Goal: Communication & Community: Answer question/provide support

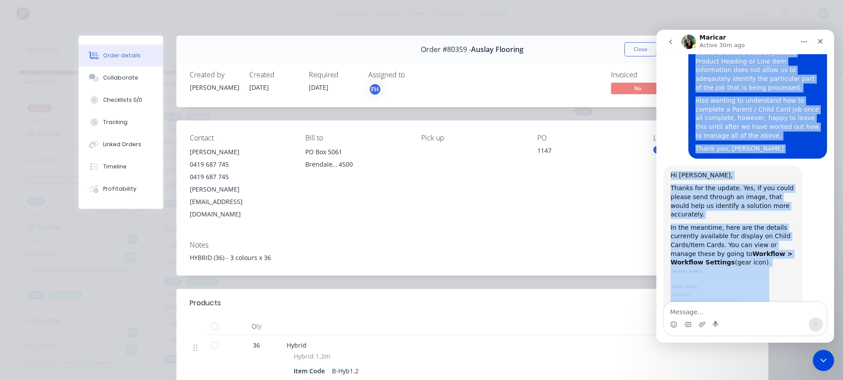
scroll to position [1071, 0]
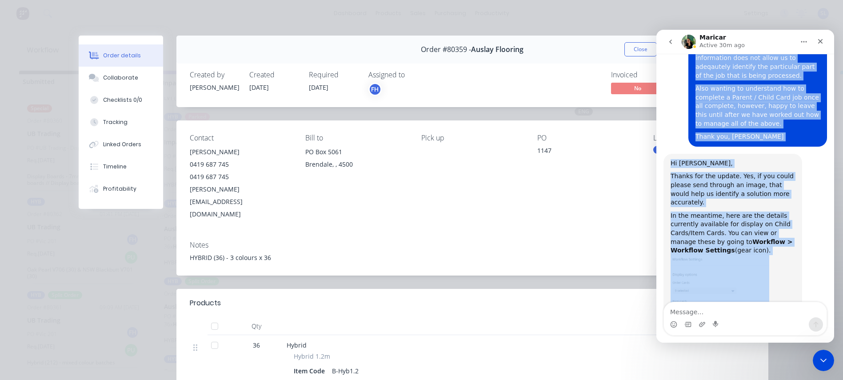
click at [726, 255] on img "Maricar says…" at bounding box center [720, 314] width 99 height 119
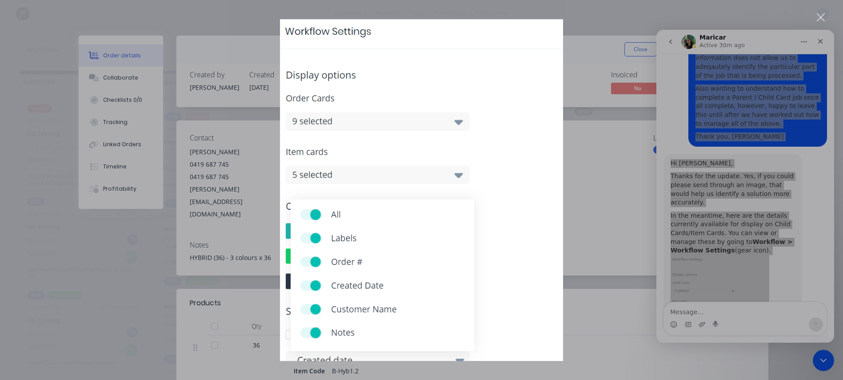
scroll to position [0, 0]
click at [726, 236] on div "Intercom messenger" at bounding box center [421, 190] width 843 height 380
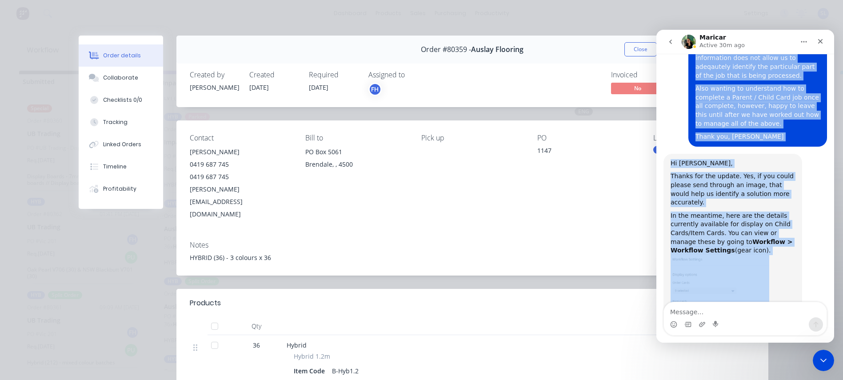
click at [692, 255] on img "Maricar says…" at bounding box center [720, 314] width 99 height 119
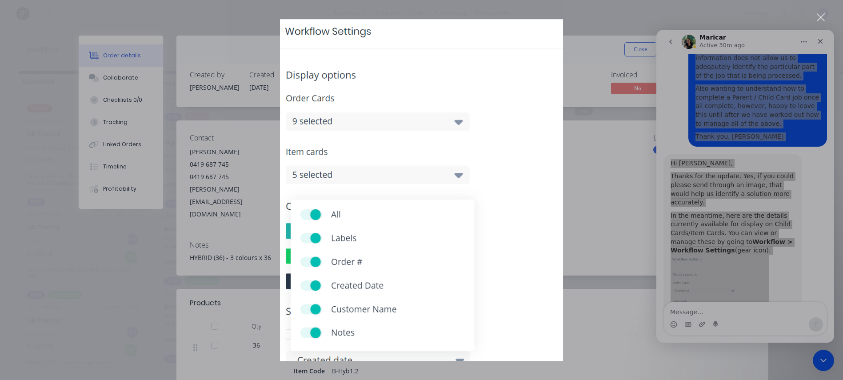
click at [713, 319] on div "Intercom messenger" at bounding box center [421, 190] width 843 height 380
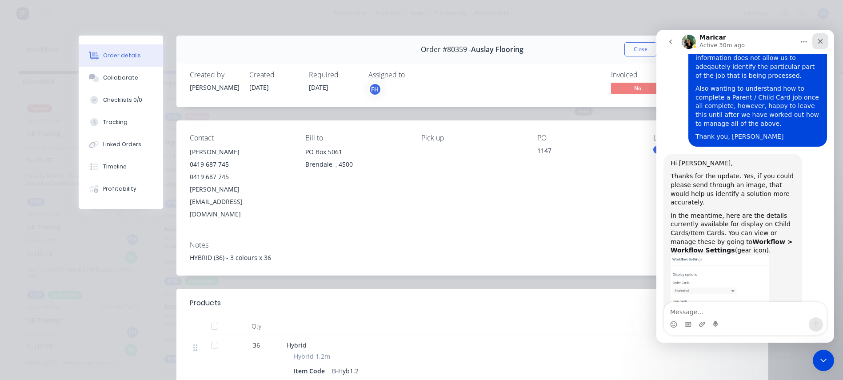
click at [821, 36] on div "Close" at bounding box center [821, 41] width 16 height 16
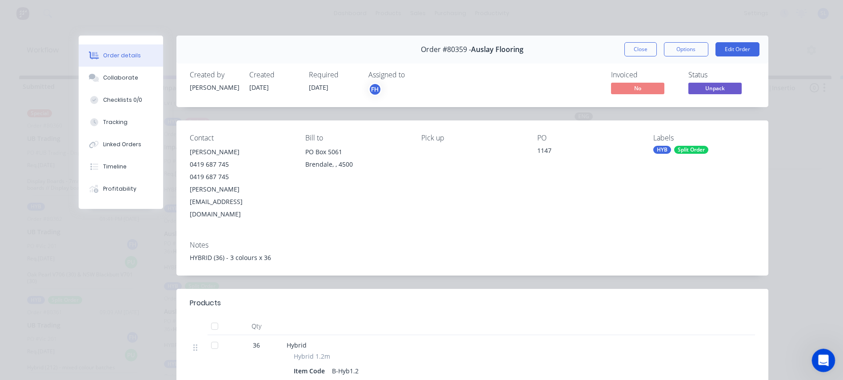
click at [814, 356] on div "Open Intercom Messenger" at bounding box center [822, 359] width 29 height 29
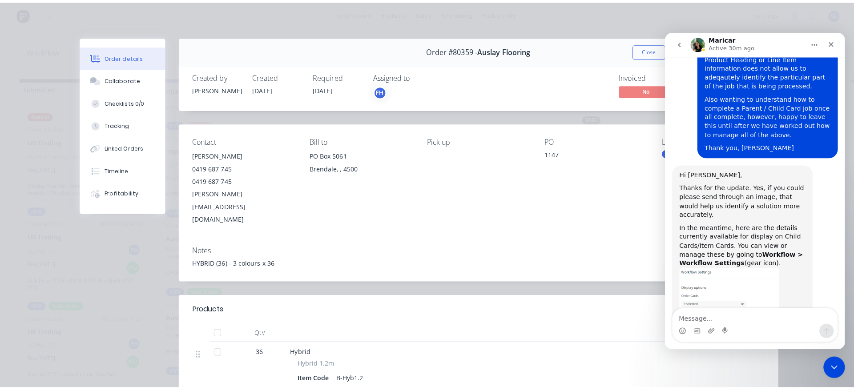
scroll to position [1071, 0]
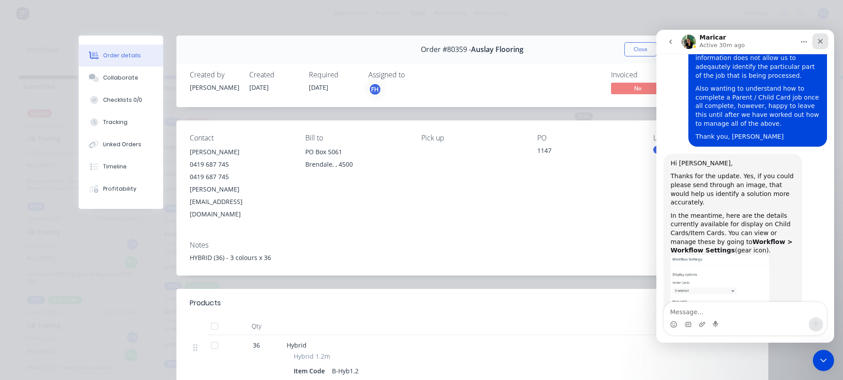
click at [818, 38] on icon "Close" at bounding box center [820, 41] width 7 height 7
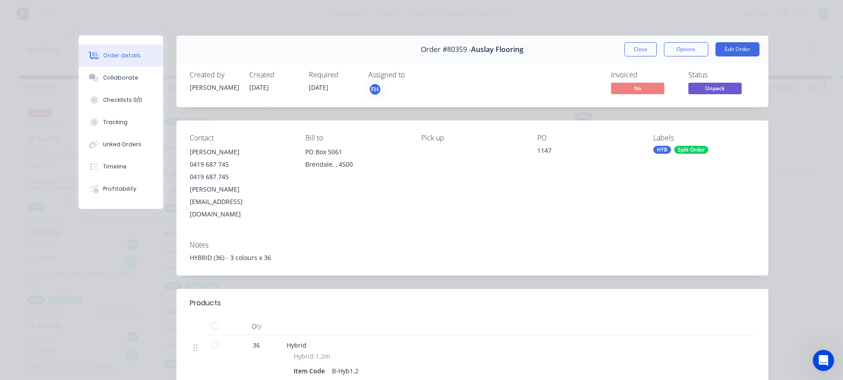
click at [22, 10] on div "Order details Collaborate Checklists 0/0 Tracking Linked Orders Timeline Profit…" at bounding box center [421, 190] width 843 height 380
click at [17, 14] on div "Order details Collaborate Checklists 0/0 Tracking Linked Orders Timeline Profit…" at bounding box center [421, 190] width 843 height 380
click at [649, 49] on button "Close" at bounding box center [641, 49] width 32 height 14
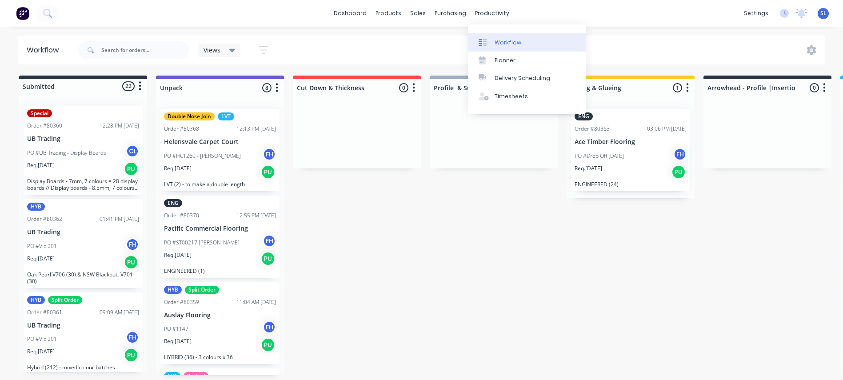
click at [497, 44] on div "Workflow" at bounding box center [508, 43] width 27 height 8
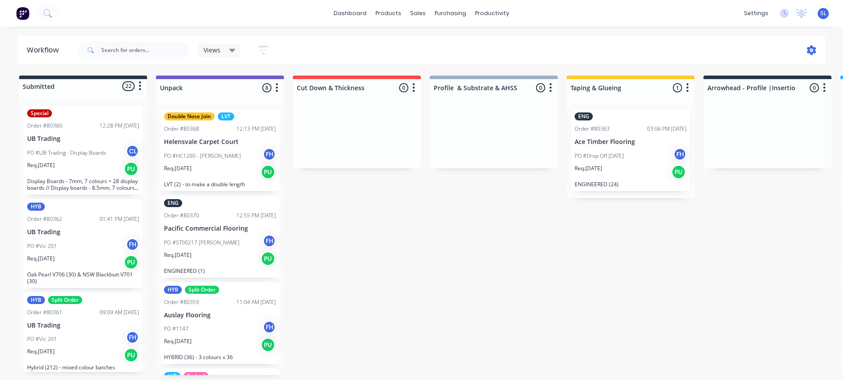
click at [812, 52] on icon at bounding box center [811, 50] width 9 height 10
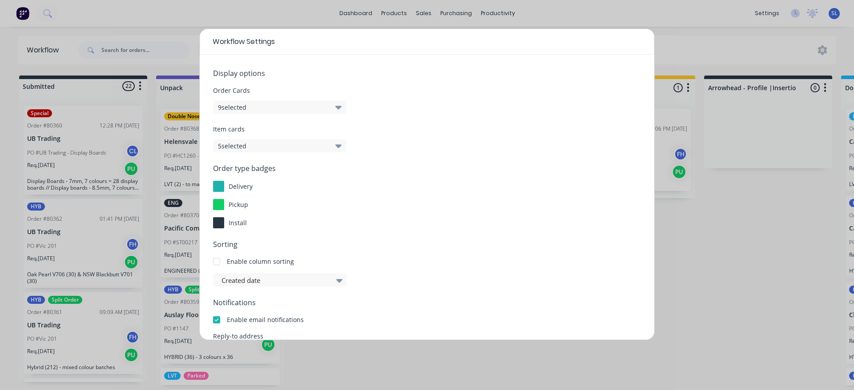
click at [338, 105] on icon "button" at bounding box center [338, 107] width 6 height 10
click at [417, 229] on form "Display options Order Cards 9 selected Item cards 5 selected Order type badges …" at bounding box center [427, 251] width 428 height 366
click at [340, 149] on icon "button" at bounding box center [338, 146] width 6 height 10
click at [400, 146] on div "Item cards 5 selected" at bounding box center [427, 138] width 428 height 28
click at [341, 145] on icon "button" at bounding box center [338, 146] width 6 height 4
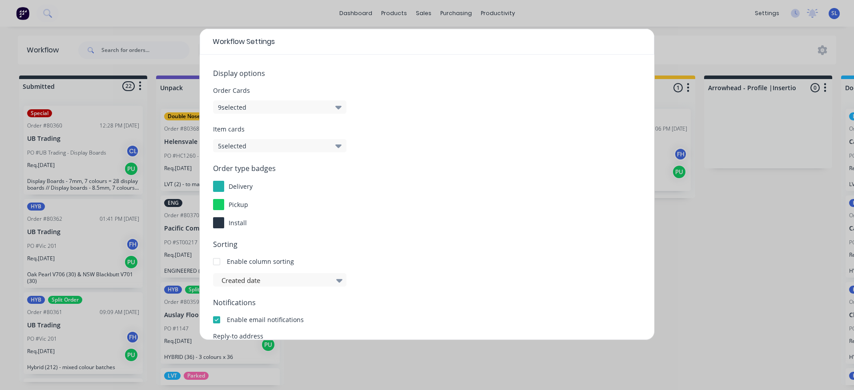
click at [416, 245] on span "Sorting" at bounding box center [427, 244] width 428 height 11
click at [723, 286] on div "Workflow Settings Display options Order Cards 9 selected Item cards 5 selected …" at bounding box center [427, 195] width 854 height 390
drag, startPoint x: 723, startPoint y: 286, endPoint x: 756, endPoint y: 152, distance: 137.9
click at [756, 152] on div "Workflow Settings Display options Order Cards 9 selected Item cards 5 selected …" at bounding box center [427, 195] width 854 height 390
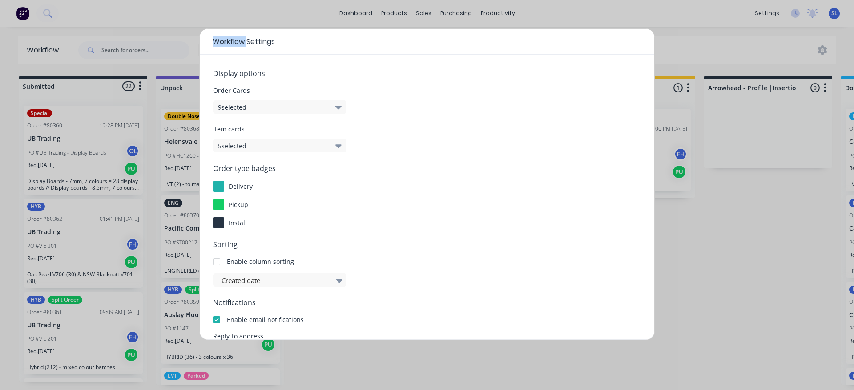
scroll to position [27, 0]
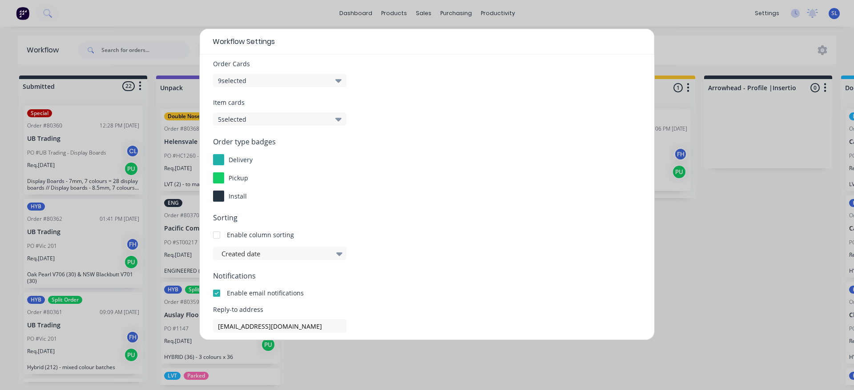
click at [772, 273] on div "Workflow Settings Display options Order Cards 9 selected Item cards 5 selected …" at bounding box center [427, 195] width 854 height 390
click at [686, 52] on div "Workflow Settings Display options Order Cards 9 selected Item cards 5 selected …" at bounding box center [427, 195] width 854 height 390
click at [238, 196] on span "install" at bounding box center [238, 196] width 18 height 8
click at [251, 201] on div "install" at bounding box center [427, 196] width 428 height 11
click at [249, 201] on div "install" at bounding box center [427, 196] width 428 height 11
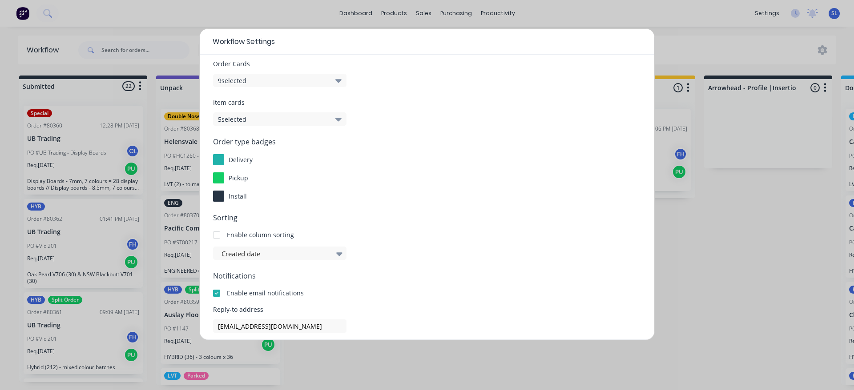
click at [249, 201] on div "install" at bounding box center [427, 196] width 428 height 11
click at [337, 119] on icon "button" at bounding box center [338, 120] width 6 height 4
click at [233, 142] on div "All Labels Order # Created Date Customer Name Notes" at bounding box center [283, 192] width 133 height 110
click at [234, 150] on span at bounding box center [235, 148] width 8 height 8
click at [224, 144] on input "All" at bounding box center [224, 144] width 0 height 0
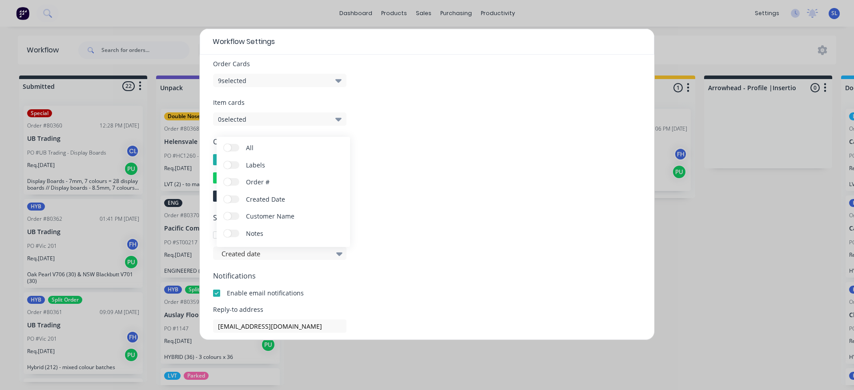
click at [234, 150] on label "All" at bounding box center [232, 148] width 16 height 8
click at [224, 144] on input "All" at bounding box center [224, 144] width 0 height 0
click at [376, 169] on div "Order type badges delivery pickup install" at bounding box center [427, 168] width 428 height 65
click at [339, 84] on icon "button" at bounding box center [338, 81] width 6 height 10
click at [386, 237] on div "Enable column sorting" at bounding box center [427, 234] width 428 height 9
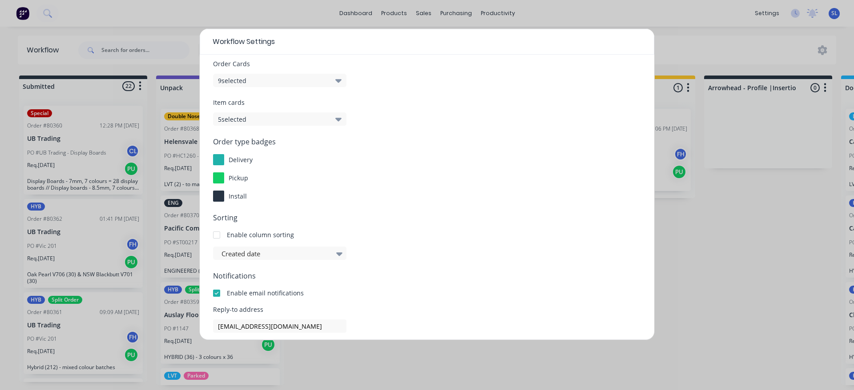
click at [706, 56] on div "Workflow Settings Display options Order Cards 9 selected Item cards 5 selected …" at bounding box center [427, 195] width 854 height 390
click at [319, 348] on div "Workflow Settings Display options Order Cards 9 selected Item cards 5 selected …" at bounding box center [427, 195] width 854 height 390
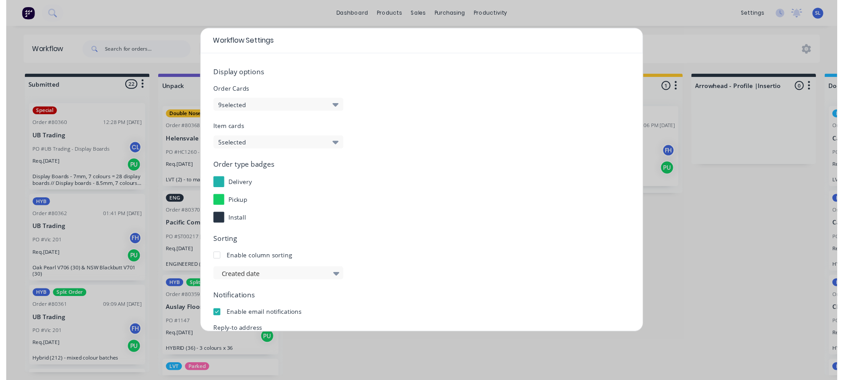
scroll to position [108, 0]
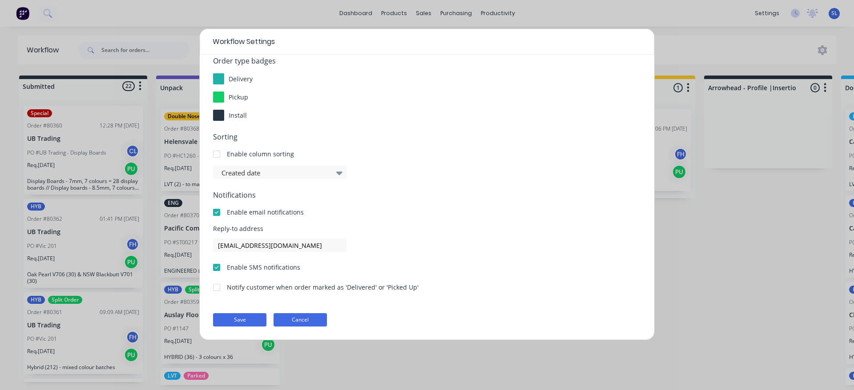
click at [313, 320] on button "Cancel" at bounding box center [299, 319] width 53 height 13
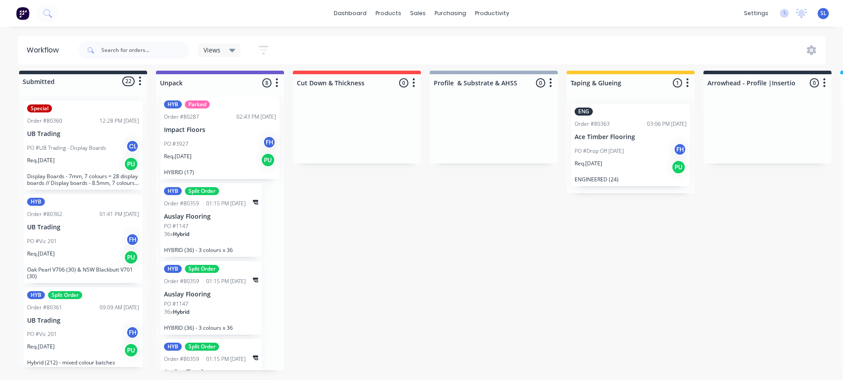
scroll to position [354, 0]
drag, startPoint x: 428, startPoint y: 301, endPoint x: 374, endPoint y: 233, distance: 86.4
click at [374, 233] on div "Submitted 22 Status colour #273444 hex #273444 Save Cancel Summaries Total orde…" at bounding box center [799, 225] width 1612 height 309
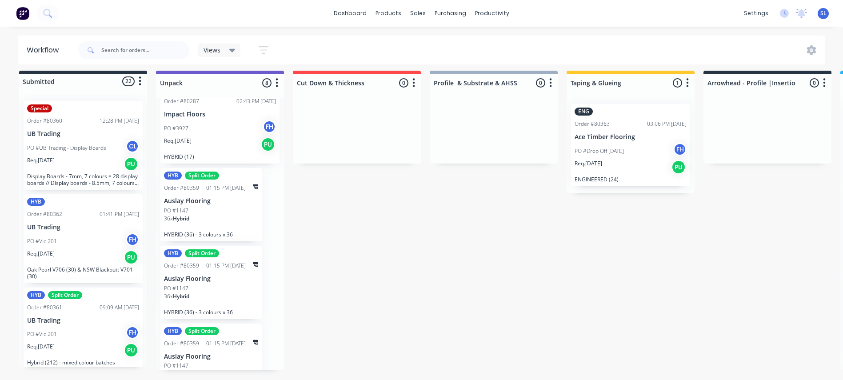
scroll to position [392, 0]
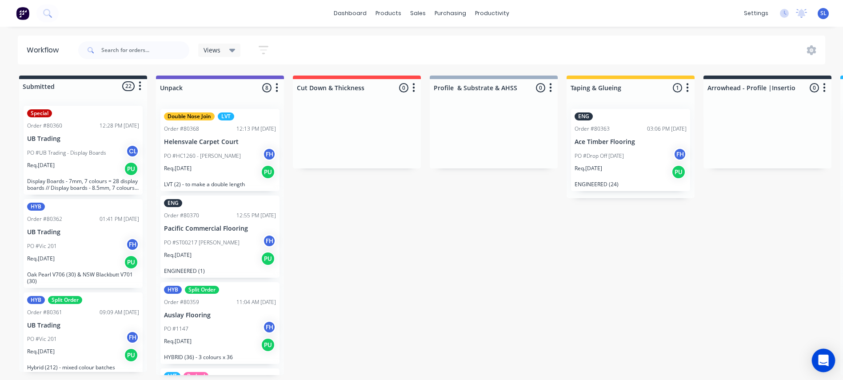
click at [828, 360] on icon "Open Intercom Messenger" at bounding box center [824, 361] width 12 height 12
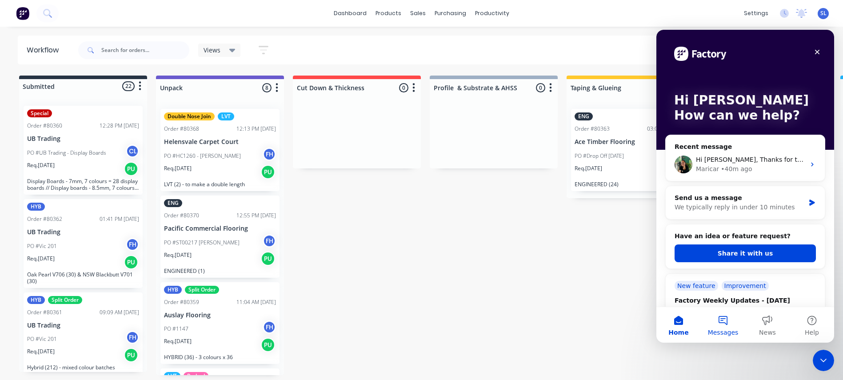
click at [728, 317] on button "Messages" at bounding box center [723, 325] width 44 height 36
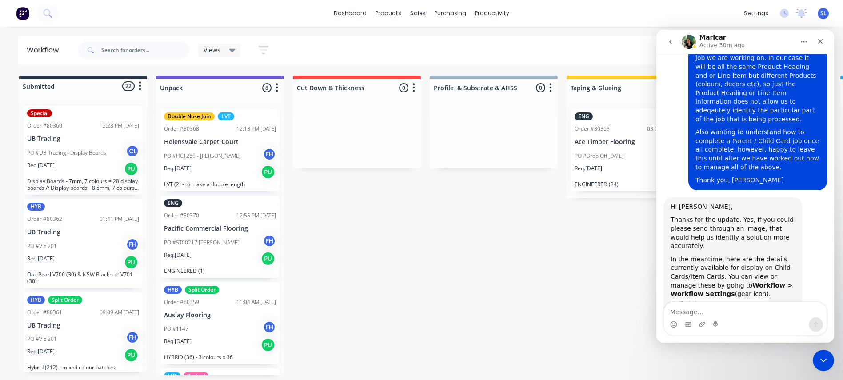
scroll to position [1071, 0]
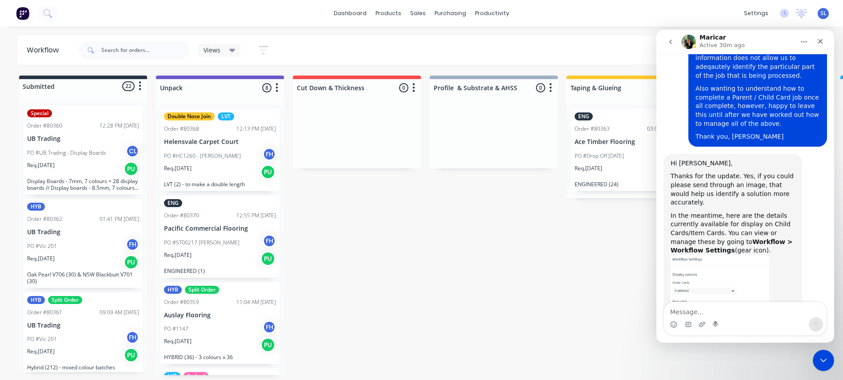
click at [738, 317] on textarea "Message…" at bounding box center [745, 309] width 163 height 15
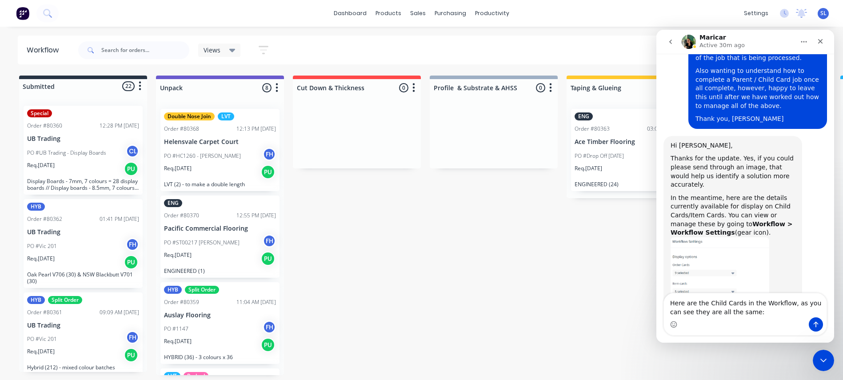
type textarea "Here are the Child Cards in the Workflow, as you can see they are all the same:"
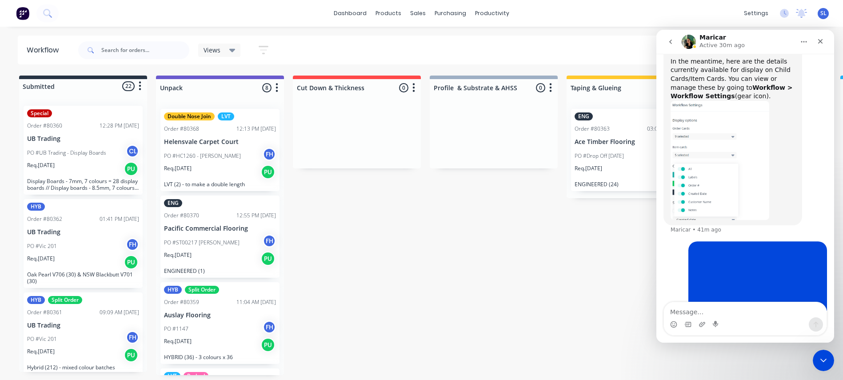
scroll to position [1230, 0]
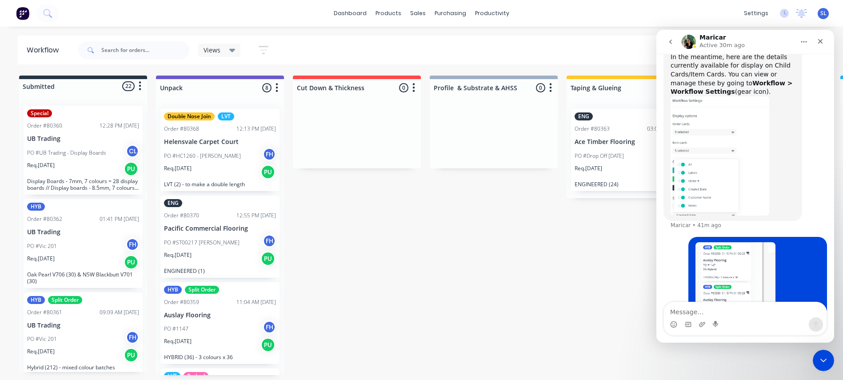
click at [217, 243] on div "PO #ST00217 Jay FH" at bounding box center [220, 242] width 112 height 17
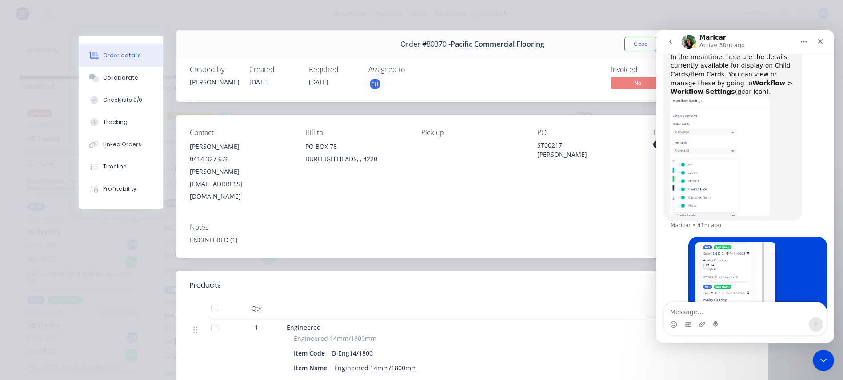
scroll to position [0, 0]
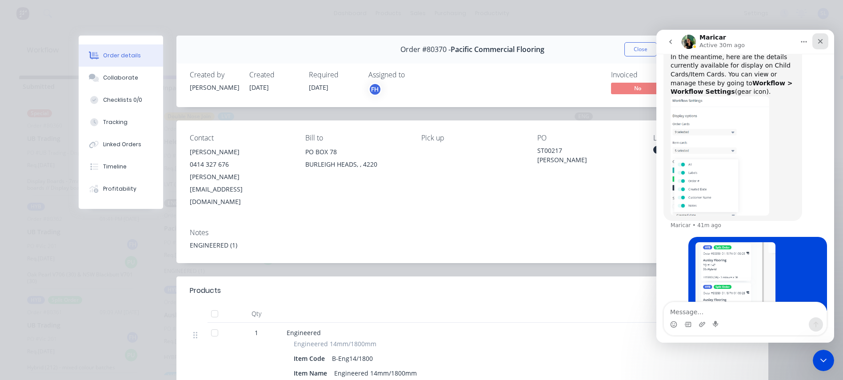
click at [820, 41] on icon "Close" at bounding box center [820, 41] width 5 height 5
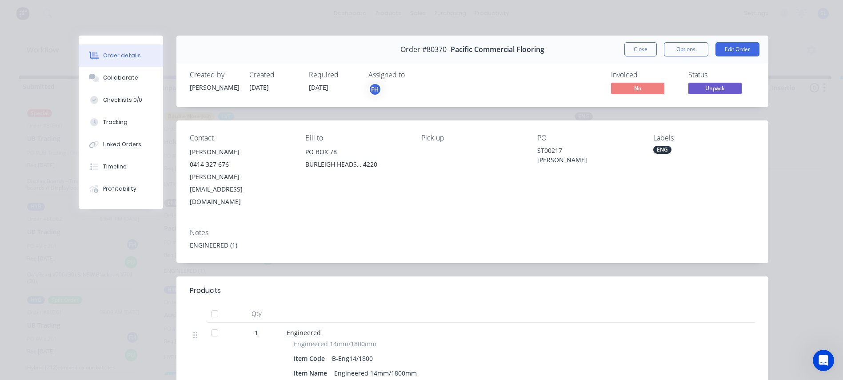
scroll to position [1230, 0]
drag, startPoint x: 491, startPoint y: 54, endPoint x: 456, endPoint y: 8, distance: 57.4
click at [456, 8] on div "Order details Collaborate Checklists 0/0 Tracking Linked Orders Timeline Profit…" at bounding box center [421, 190] width 843 height 380
click at [634, 49] on button "Close" at bounding box center [641, 49] width 32 height 14
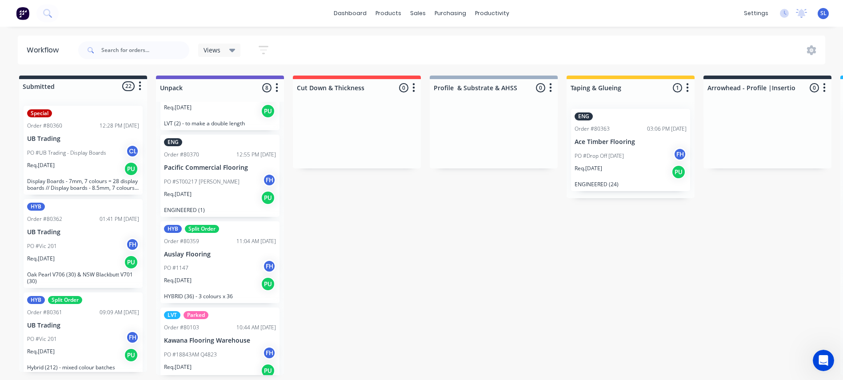
scroll to position [60, 0]
click at [205, 272] on div "PO #1147 FH" at bounding box center [220, 269] width 112 height 17
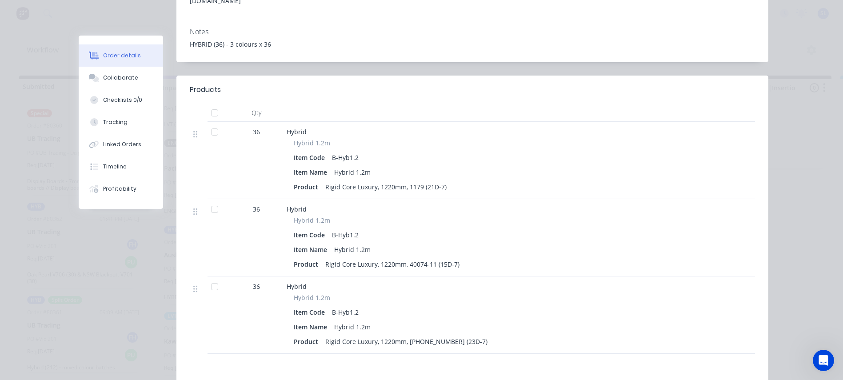
scroll to position [213, 0]
click at [819, 359] on icon "Open Intercom Messenger" at bounding box center [822, 359] width 15 height 15
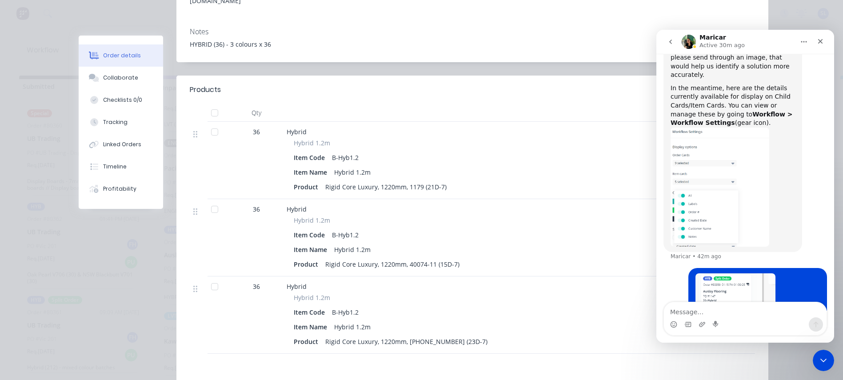
scroll to position [1230, 0]
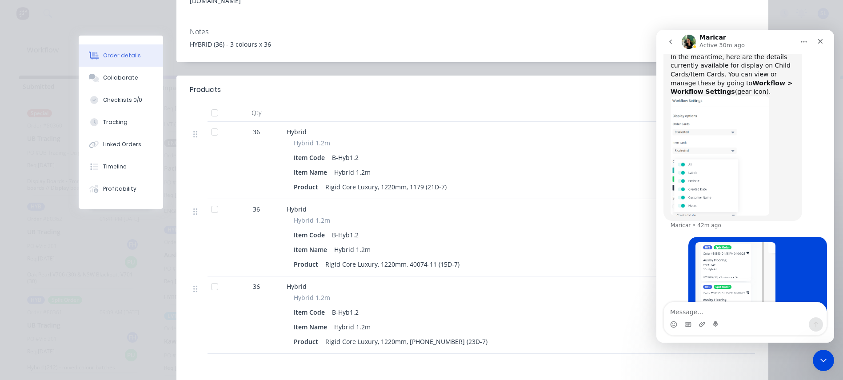
click at [717, 318] on div "Intercom messenger" at bounding box center [716, 324] width 7 height 14
click at [698, 303] on div "Would you like further information? August 26 Hi Susan. What would you like to …" at bounding box center [746, 198] width 178 height 289
click at [698, 303] on textarea "Message…" at bounding box center [745, 309] width 163 height 15
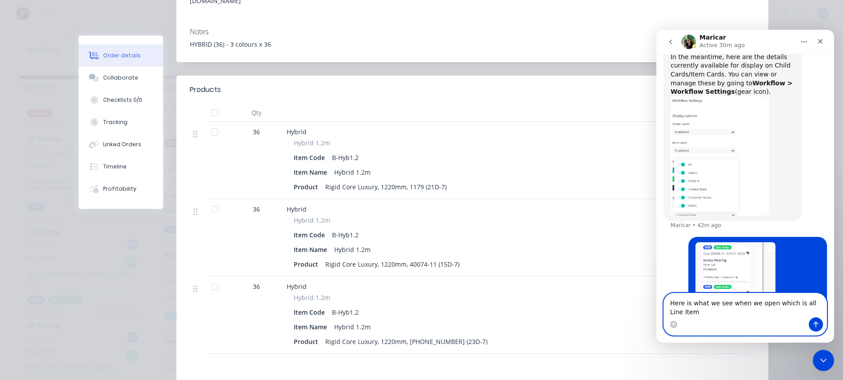
scroll to position [1239, 0]
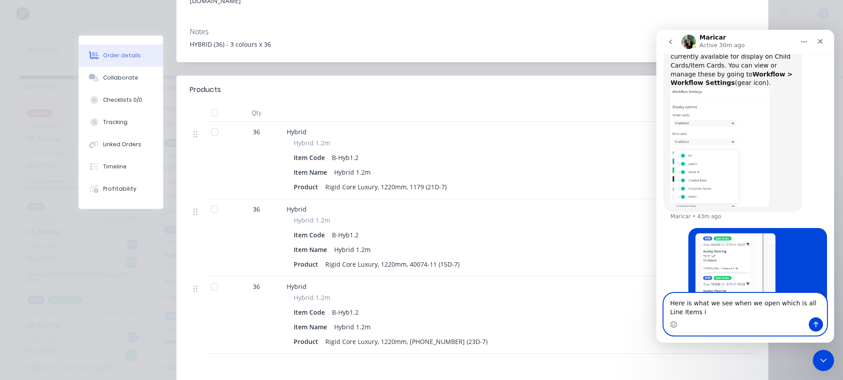
click at [766, 303] on textarea "Here is what we see when we open which is all Line Items i" at bounding box center [745, 305] width 163 height 24
click at [732, 313] on textarea "Here is what we see when we open a Child Card which is all Line Items i" at bounding box center [745, 305] width 163 height 24
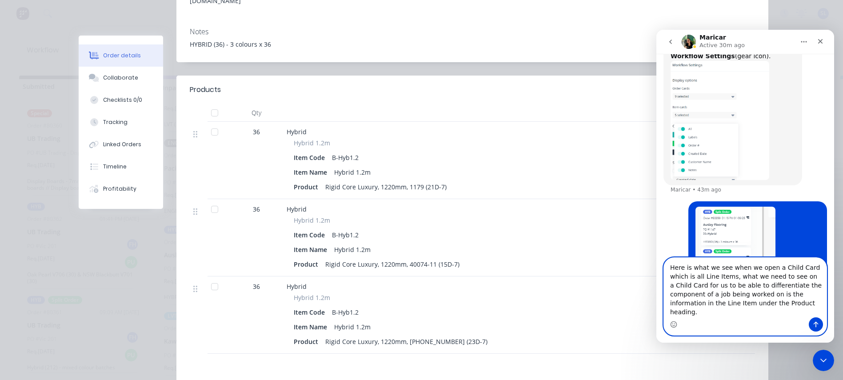
scroll to position [8, 0]
type textarea "Here is what we see when we open a Child Card which is all Line Items, what we …"
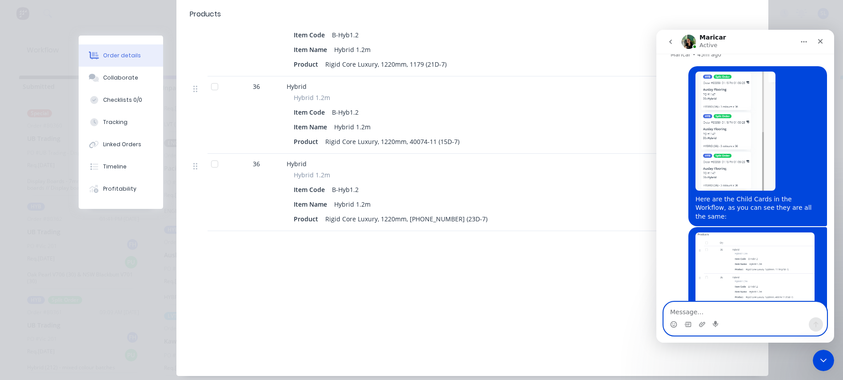
scroll to position [349, 0]
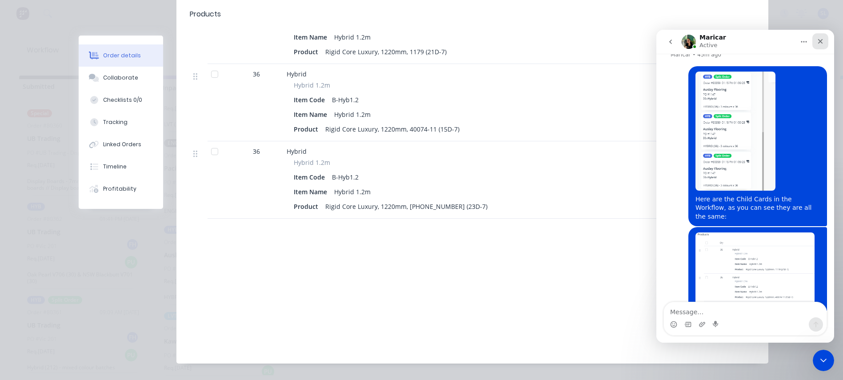
click at [820, 43] on icon "Close" at bounding box center [820, 41] width 7 height 7
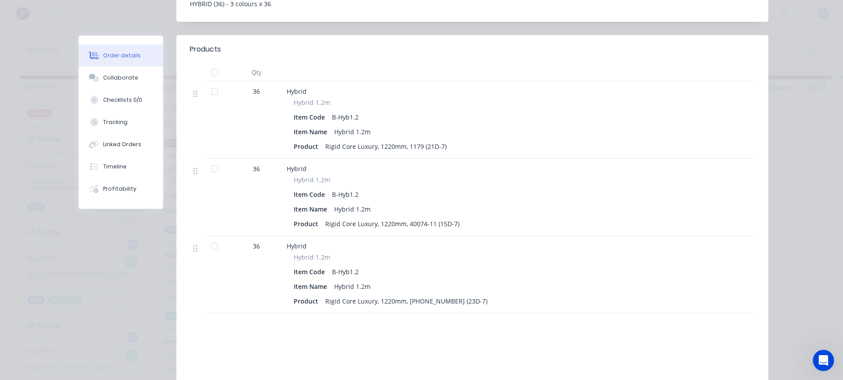
scroll to position [257, 0]
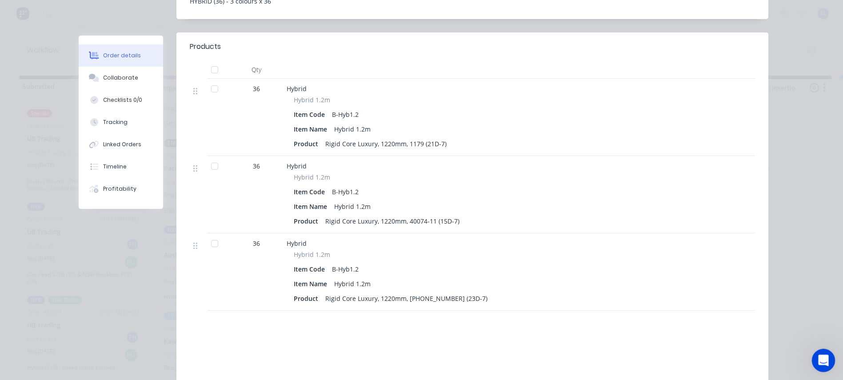
click at [824, 356] on icon "Open Intercom Messenger" at bounding box center [822, 359] width 15 height 15
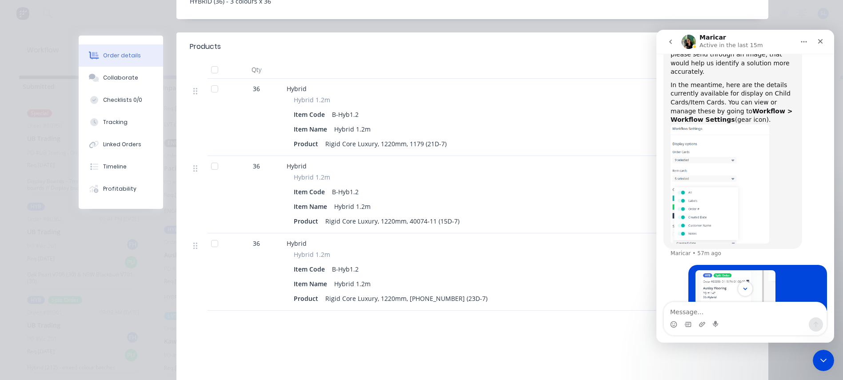
scroll to position [1206, 0]
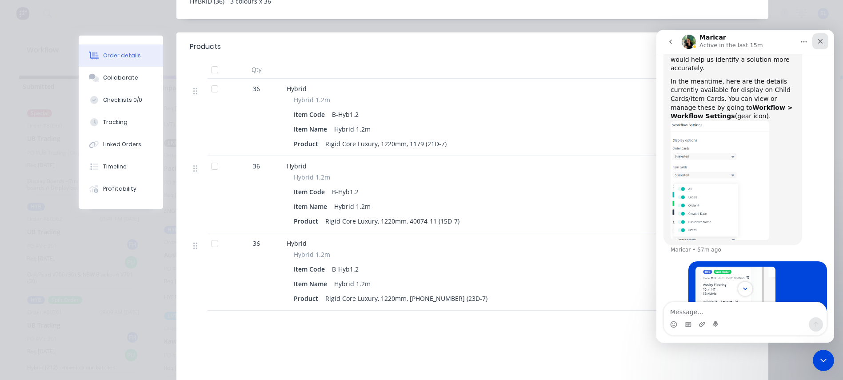
click at [814, 43] on div "Close" at bounding box center [821, 41] width 16 height 16
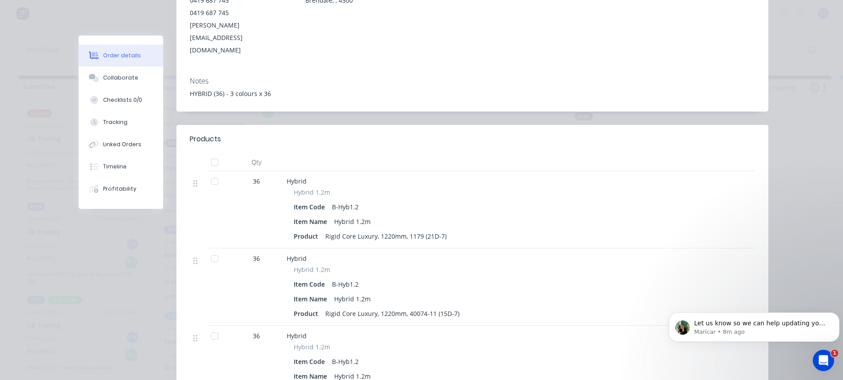
scroll to position [165, 0]
click at [383, 200] on div "Item Code B-Hyb1.2" at bounding box center [439, 206] width 290 height 13
click at [369, 200] on div "Item Code B-Hyb1.2" at bounding box center [439, 206] width 290 height 13
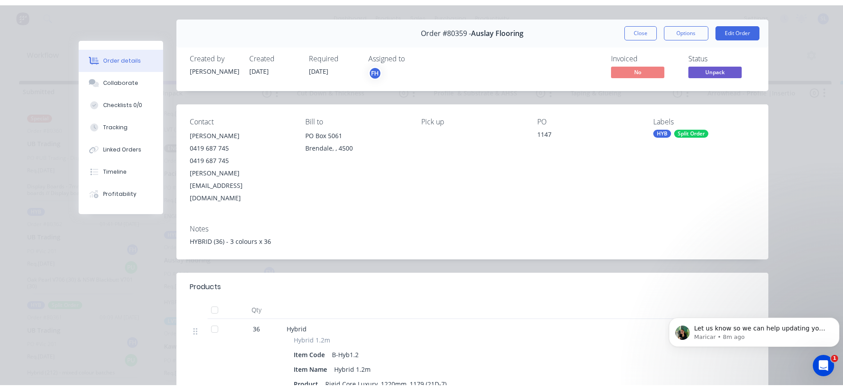
scroll to position [0, 0]
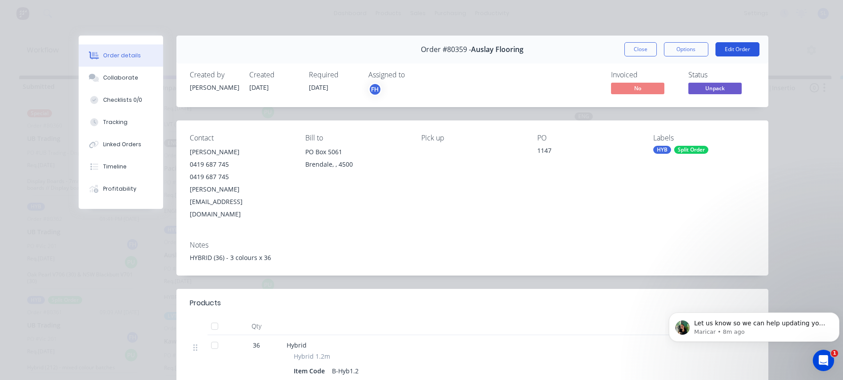
click at [730, 45] on button "Edit Order" at bounding box center [738, 49] width 44 height 14
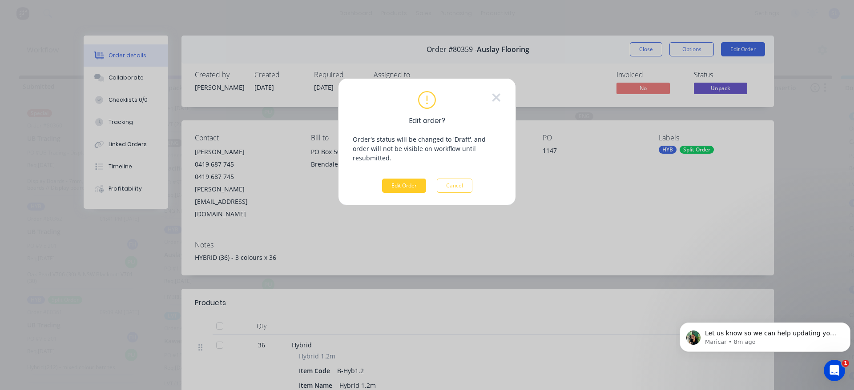
click at [417, 179] on button "Edit Order" at bounding box center [404, 186] width 44 height 14
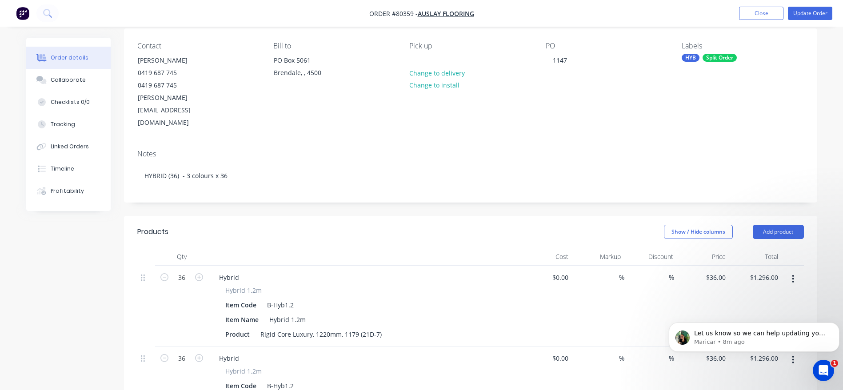
scroll to position [71, 0]
click at [341, 298] on div "Item Code B-Hyb1.2" at bounding box center [362, 304] width 281 height 13
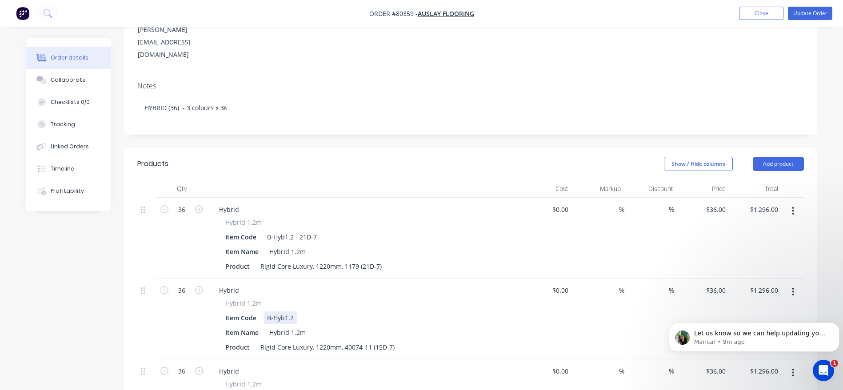
click at [342, 312] on div "Item Code B-Hyb1.2" at bounding box center [362, 318] width 281 height 13
click at [339, 312] on div "Item Code B-Hyb1.2" at bounding box center [362, 318] width 281 height 13
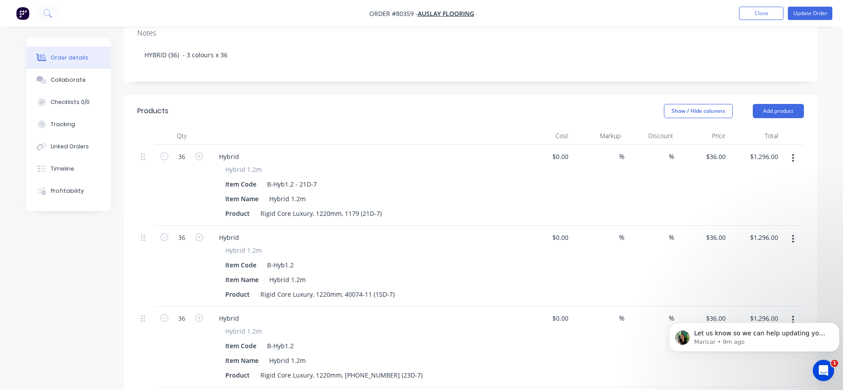
scroll to position [186, 0]
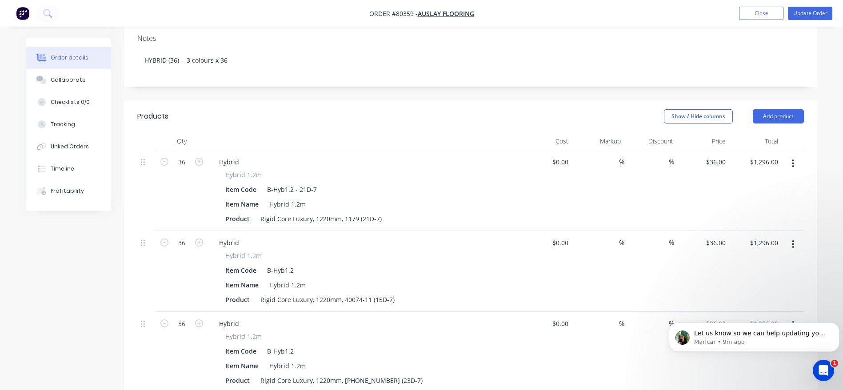
click at [329, 264] on div "Item Code B-Hyb1.2" at bounding box center [362, 270] width 281 height 13
click at [299, 183] on div "B-Hyb1.2 - 21D-7" at bounding box center [292, 189] width 57 height 13
click at [320, 183] on div "Item Code B-Hyb1.2 (21D-7" at bounding box center [362, 189] width 281 height 13
drag, startPoint x: 247, startPoint y: 129, endPoint x: 247, endPoint y: 135, distance: 5.3
click at [247, 150] on div "Hybrid Hybrid 1.2m Item Code B-Hyb1.2 Item Name Hybrid 1.2m Product Rigid Core …" at bounding box center [364, 190] width 311 height 81
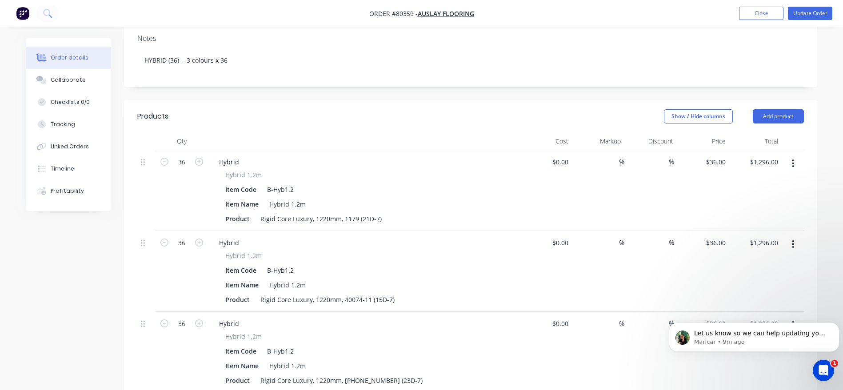
click at [247, 156] on div "Hybrid" at bounding box center [364, 162] width 304 height 13
click at [244, 156] on div "Hybrid" at bounding box center [229, 162] width 34 height 13
click at [296, 251] on div "Hybrid 1.2m" at bounding box center [363, 255] width 277 height 9
click at [242, 237] on div "Hybrid" at bounding box center [229, 243] width 34 height 13
drag, startPoint x: 319, startPoint y: 317, endPoint x: 293, endPoint y: 300, distance: 31.0
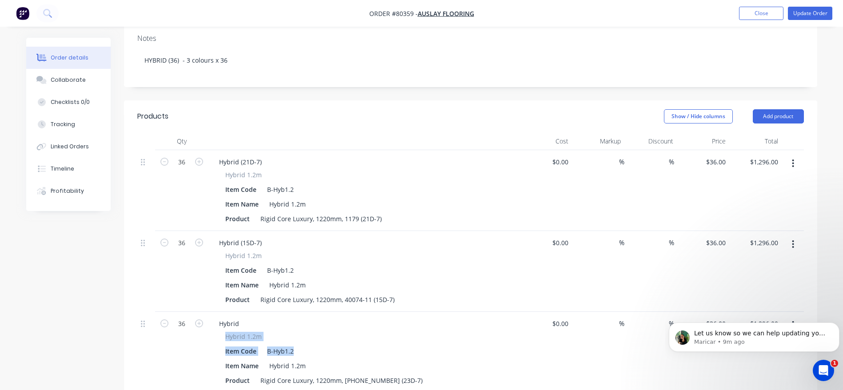
click at [293, 312] on div "Hybrid Hybrid 1.2m Item Code B-Hyb1.2 Item Name Hybrid 1.2m Product Rigid Core …" at bounding box center [364, 352] width 311 height 81
click at [293, 317] on div "Hybrid" at bounding box center [364, 323] width 304 height 13
click at [249, 317] on div "Hybrid" at bounding box center [364, 323] width 304 height 13
click at [244, 317] on div "Hybrid" at bounding box center [229, 323] width 34 height 13
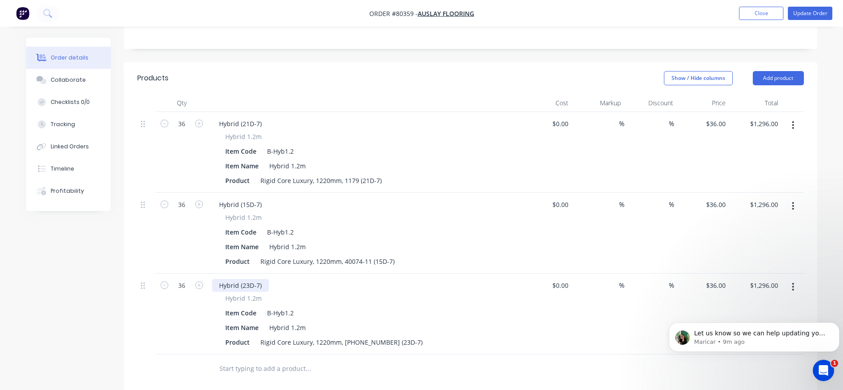
scroll to position [223, 0]
click at [823, 10] on button "Update Order" at bounding box center [810, 13] width 44 height 13
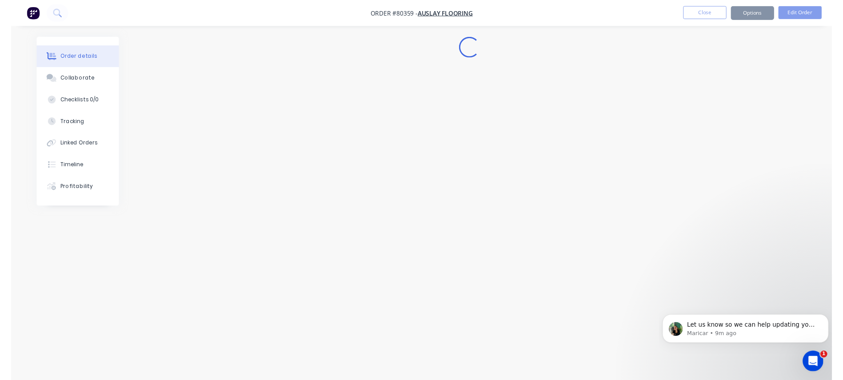
scroll to position [0, 0]
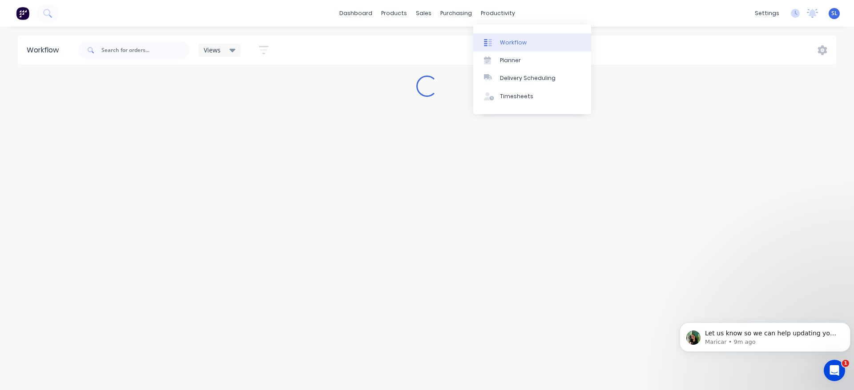
click at [513, 40] on div "Workflow" at bounding box center [513, 43] width 27 height 8
click at [522, 40] on div "Workflow" at bounding box center [513, 43] width 27 height 8
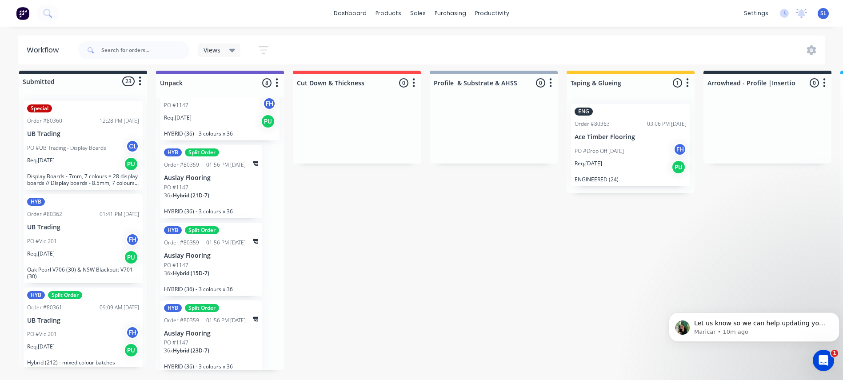
scroll to position [15, 0]
click at [826, 361] on icon "Open Intercom Messenger" at bounding box center [822, 359] width 15 height 15
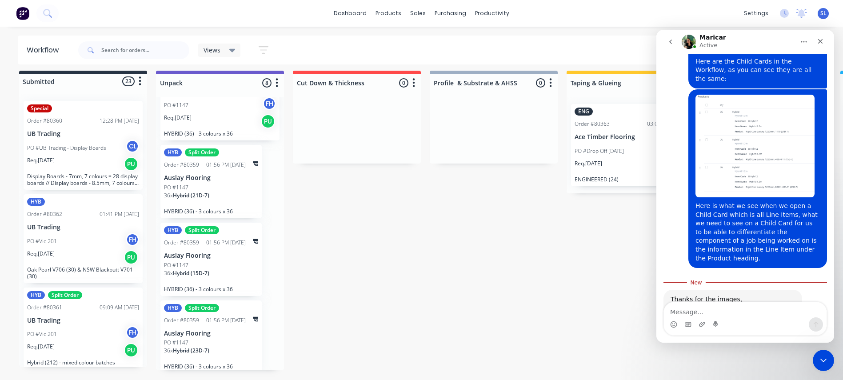
scroll to position [1572, 0]
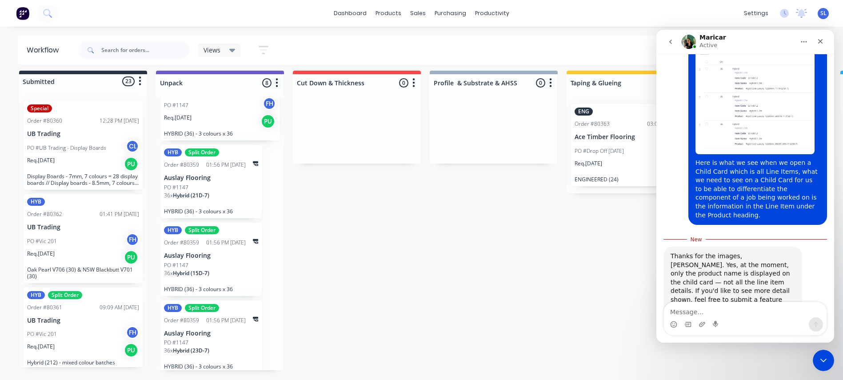
click at [729, 311] on textarea "Message…" at bounding box center [745, 309] width 163 height 15
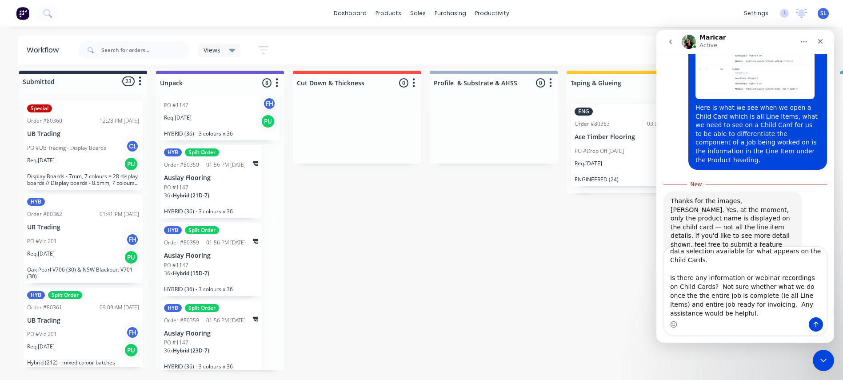
scroll to position [32, 0]
type textarea "Thank you Maricar, have done that now. Yes it would be great if there was more …"
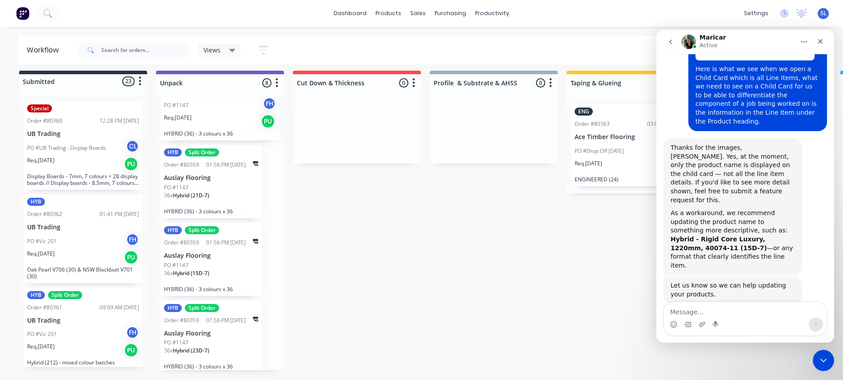
scroll to position [1679, 0]
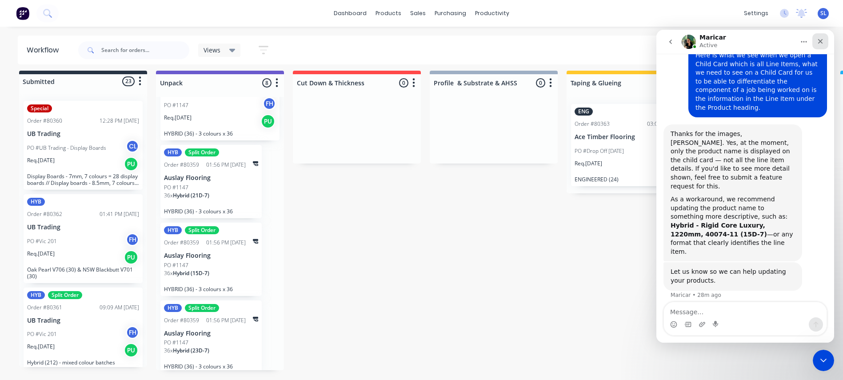
click at [819, 40] on icon "Close" at bounding box center [820, 41] width 7 height 7
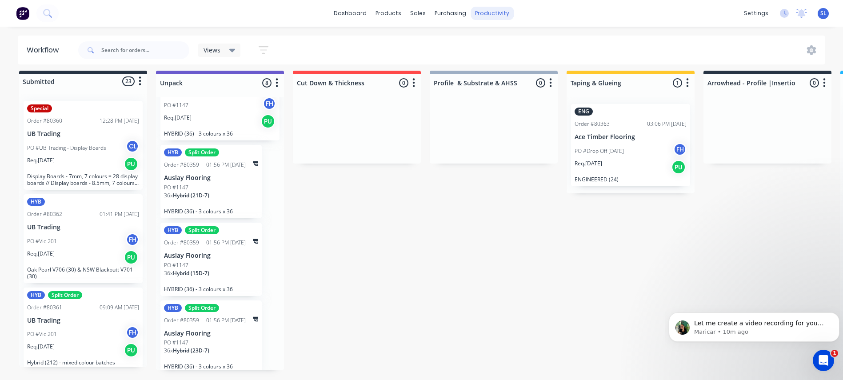
scroll to position [1741, 0]
